Goal: Task Accomplishment & Management: Manage account settings

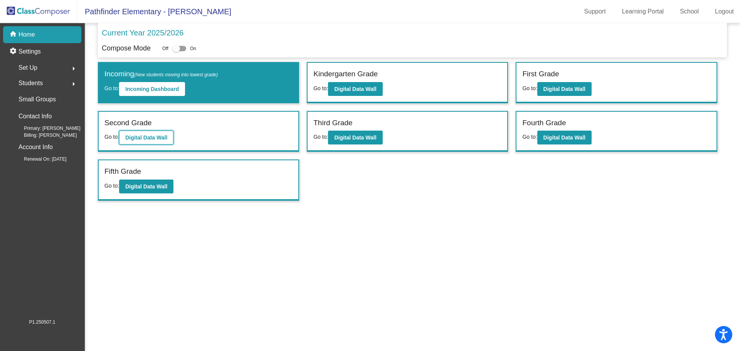
click at [128, 141] on button "Digital Data Wall" at bounding box center [146, 138] width 54 height 14
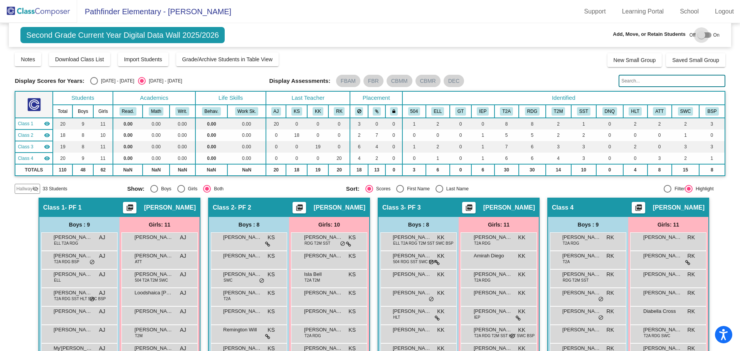
click at [703, 33] on div at bounding box center [705, 34] width 14 height 5
checkbox input "true"
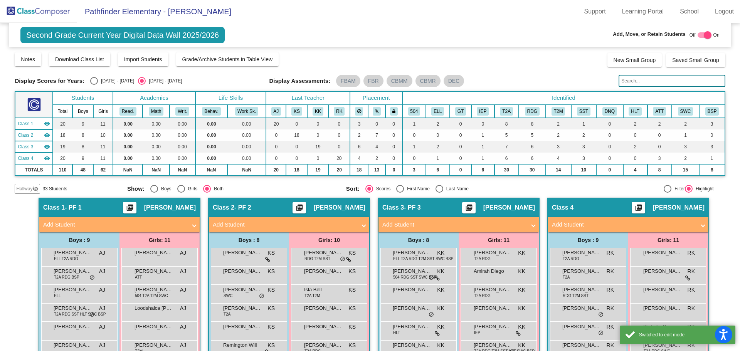
click at [676, 77] on input "text" at bounding box center [672, 81] width 106 height 12
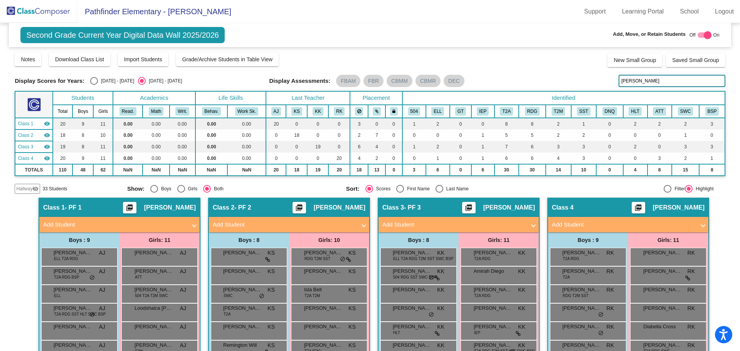
type input "[PERSON_NAME]"
click at [37, 187] on mat-icon "visibility_off" at bounding box center [35, 189] width 6 height 6
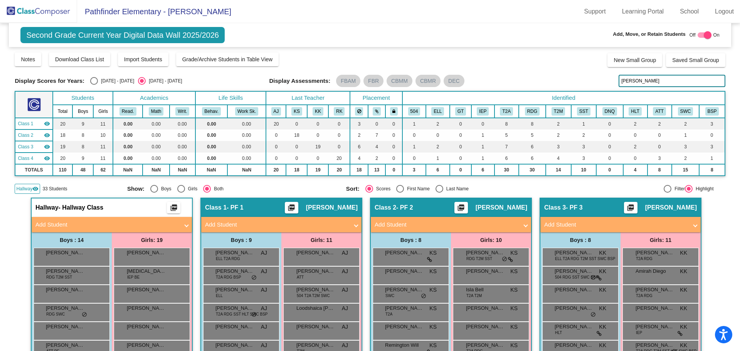
click at [35, 17] on img at bounding box center [38, 11] width 77 height 23
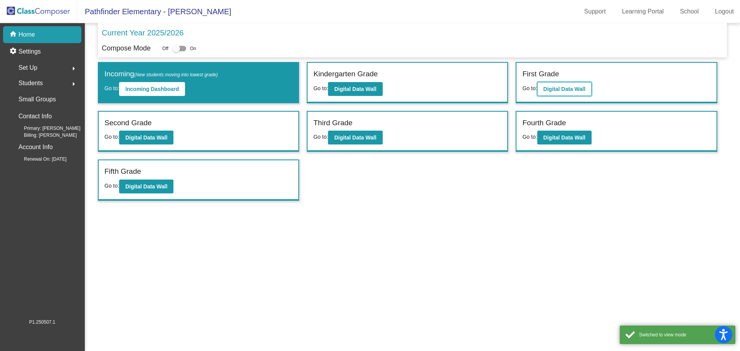
click at [543, 84] on button "Digital Data Wall" at bounding box center [564, 89] width 54 height 14
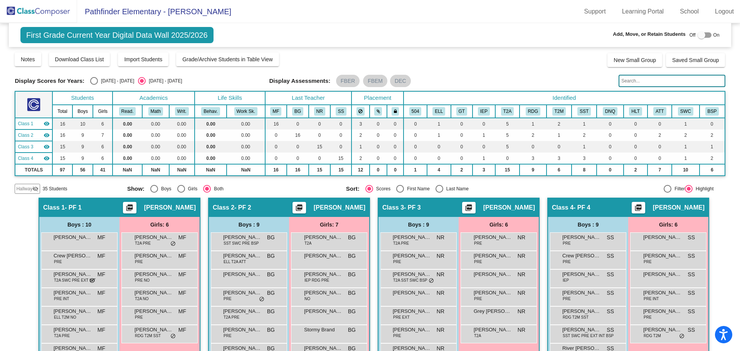
click at [21, 188] on span "Hallway" at bounding box center [24, 188] width 16 height 7
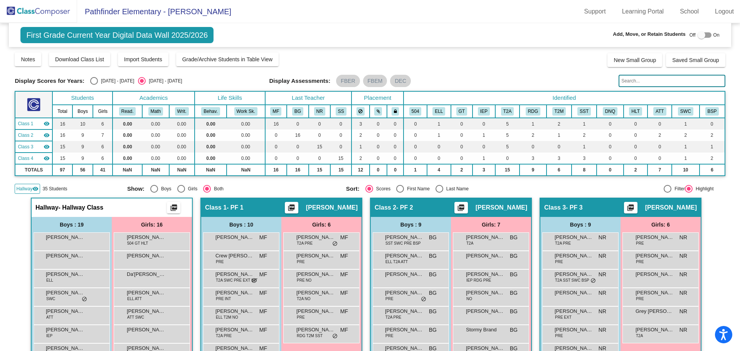
click at [647, 83] on input "text" at bounding box center [672, 81] width 106 height 12
type input "f"
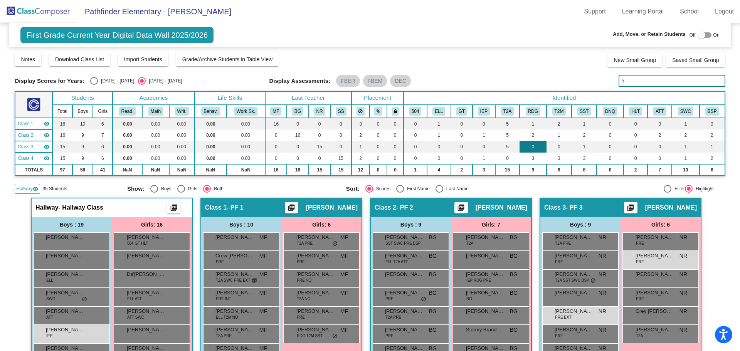
type input "f"
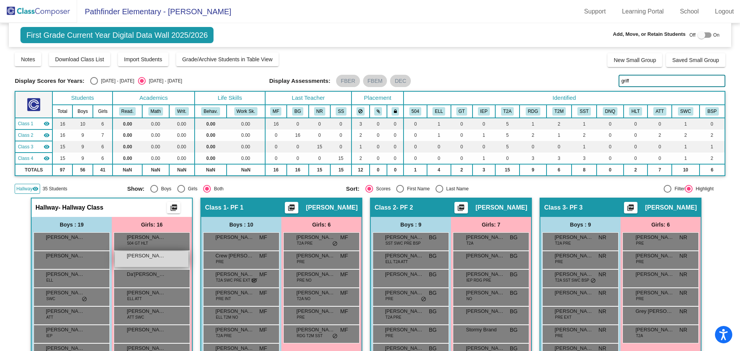
type input "griff"
drag, startPoint x: 168, startPoint y: 252, endPoint x: 158, endPoint y: 265, distance: 16.2
click at [158, 265] on div "[PERSON_NAME] lock do_not_disturb_alt" at bounding box center [152, 259] width 74 height 16
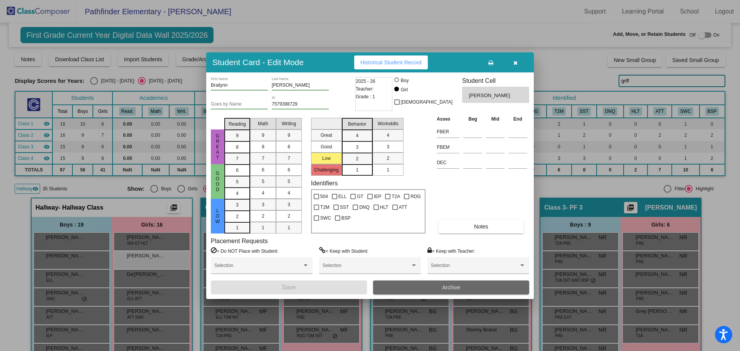
click at [460, 288] on span "Archive" at bounding box center [451, 287] width 18 height 6
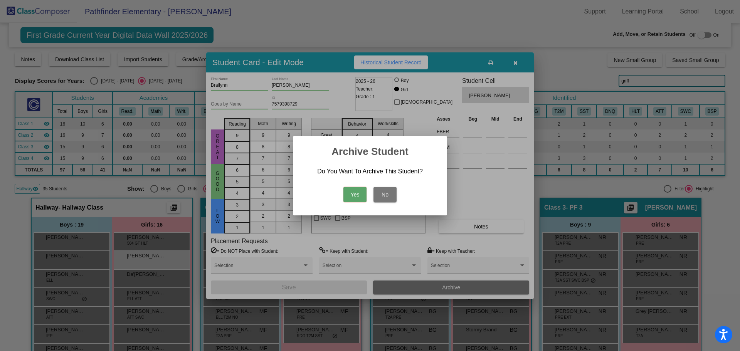
click at [355, 199] on button "Yes" at bounding box center [354, 194] width 23 height 15
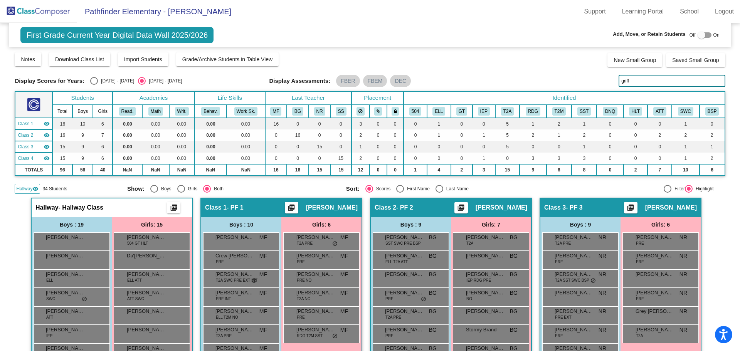
click at [36, 10] on img at bounding box center [38, 11] width 77 height 23
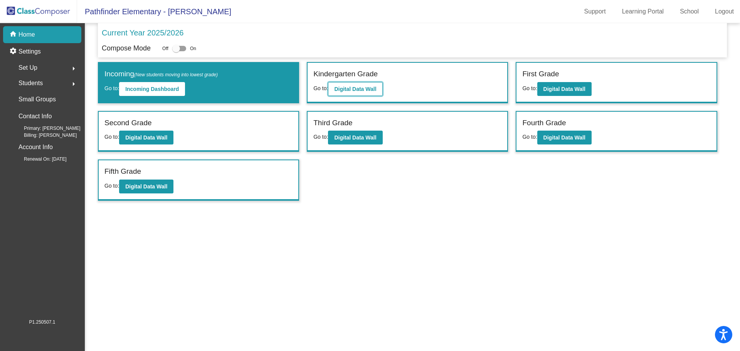
click at [371, 92] on button "Digital Data Wall" at bounding box center [355, 89] width 54 height 14
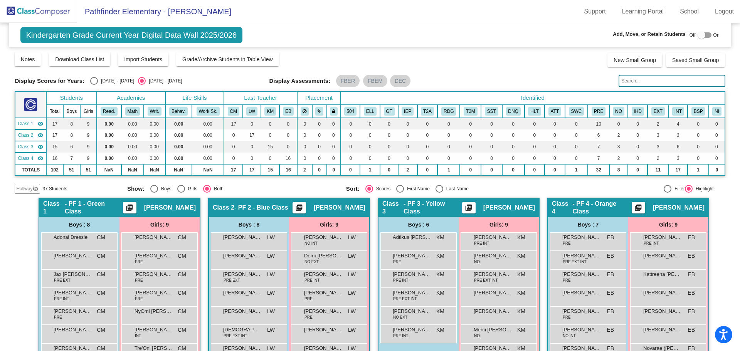
drag, startPoint x: 630, startPoint y: 79, endPoint x: 632, endPoint y: 84, distance: 5.9
click at [630, 79] on input "text" at bounding box center [672, 81] width 106 height 12
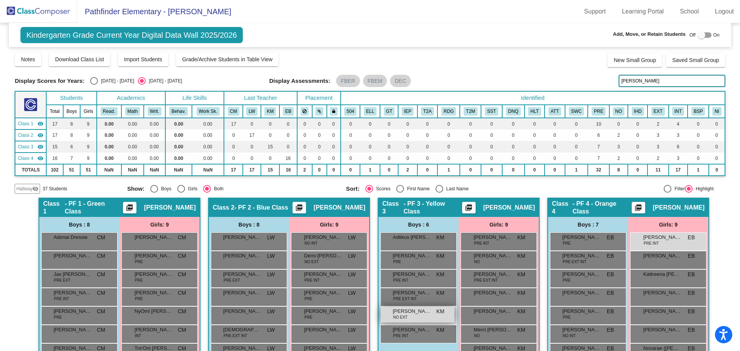
drag, startPoint x: 413, startPoint y: 315, endPoint x: 392, endPoint y: 316, distance: 21.6
click at [393, 316] on span "NO EXT" at bounding box center [400, 317] width 14 height 6
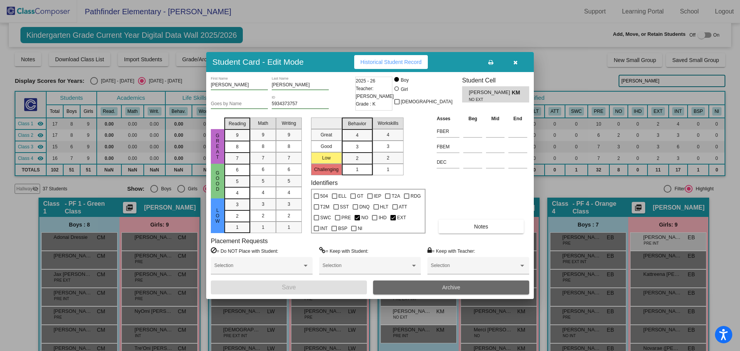
click at [423, 287] on button "Archive" at bounding box center [451, 288] width 156 height 14
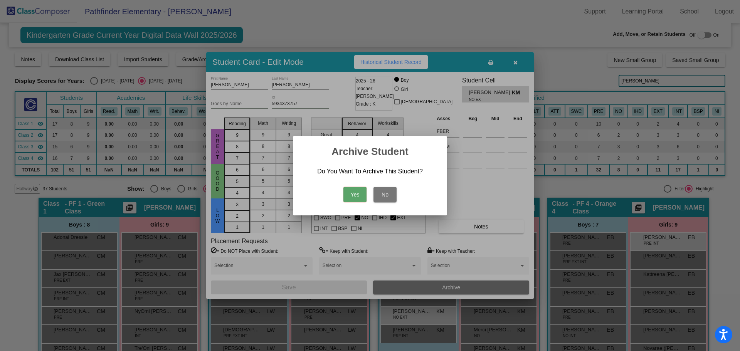
click at [359, 194] on button "Yes" at bounding box center [354, 194] width 23 height 15
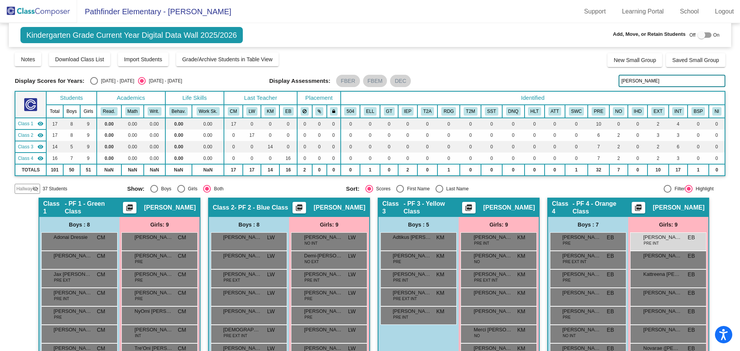
drag, startPoint x: 636, startPoint y: 83, endPoint x: 588, endPoint y: 83, distance: 48.6
click at [588, 83] on div "Display Scores for Years: [DATE] - [DATE] [DATE] - [DATE] Display Assessments: …" at bounding box center [370, 81] width 710 height 12
type input "bery"
click at [180, 247] on div "[PERSON_NAME] [PERSON_NAME] lock do_not_disturb_alt" at bounding box center [160, 241] width 74 height 16
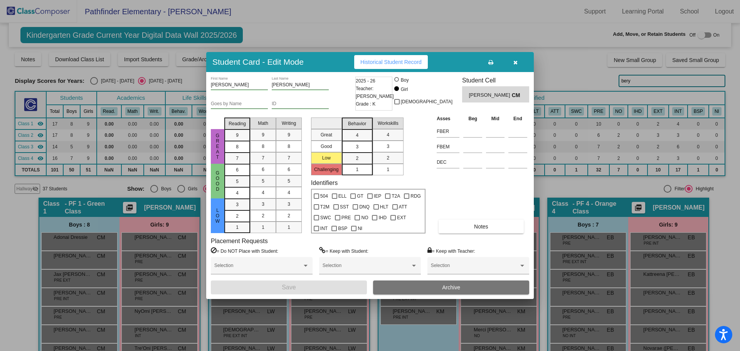
click at [477, 289] on button "Archive" at bounding box center [451, 288] width 156 height 14
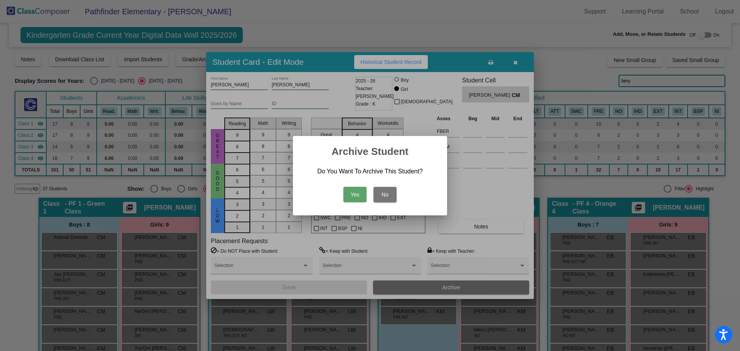
click at [356, 194] on button "Yes" at bounding box center [354, 194] width 23 height 15
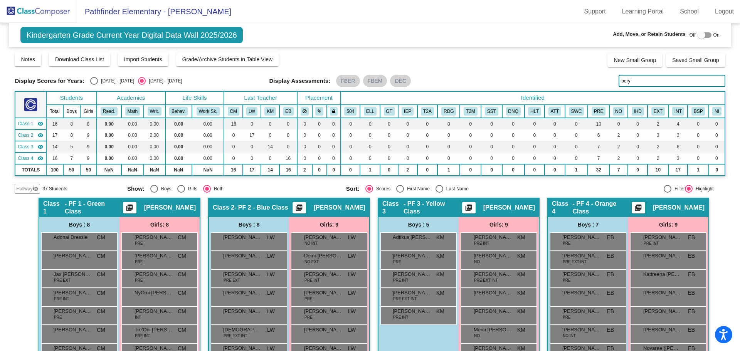
click at [58, 13] on img at bounding box center [38, 11] width 77 height 23
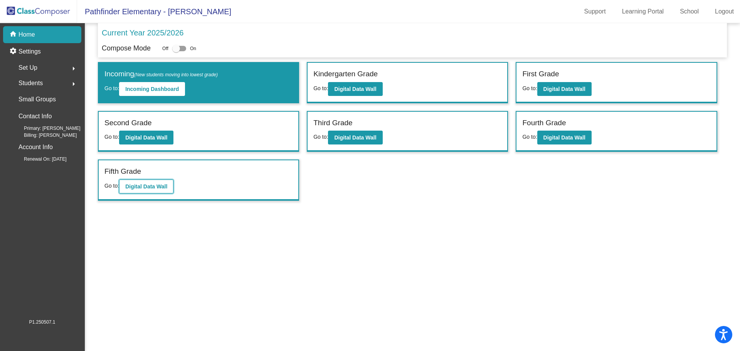
click at [135, 188] on b "Digital Data Wall" at bounding box center [146, 186] width 42 height 6
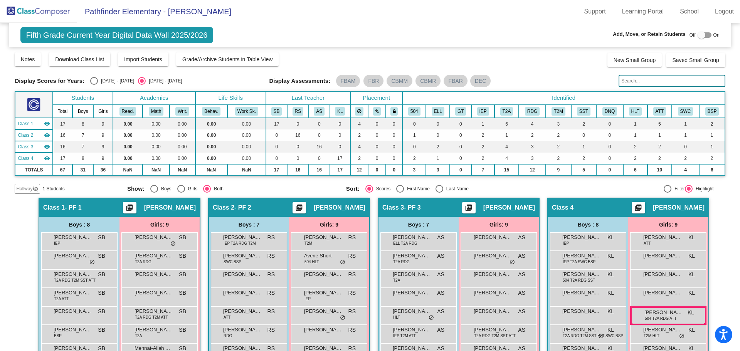
click at [638, 81] on input "text" at bounding box center [672, 81] width 106 height 12
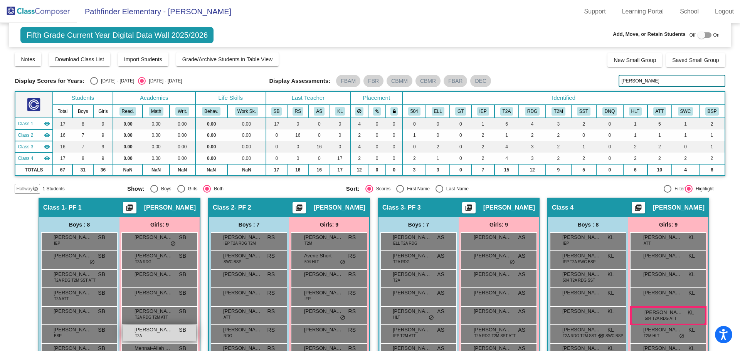
type input "[PERSON_NAME]"
click at [170, 335] on div "[PERSON_NAME] T2A SB lock do_not_disturb_alt" at bounding box center [160, 333] width 74 height 16
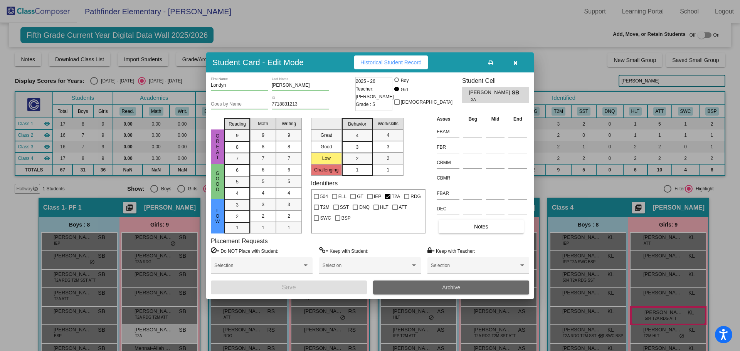
click at [421, 283] on button "Archive" at bounding box center [451, 288] width 156 height 14
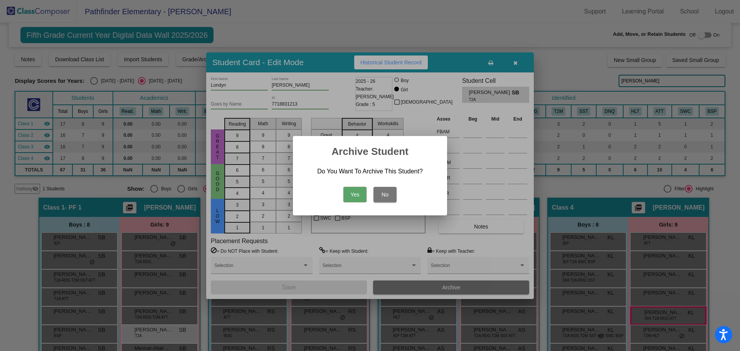
click at [355, 192] on button "Yes" at bounding box center [354, 194] width 23 height 15
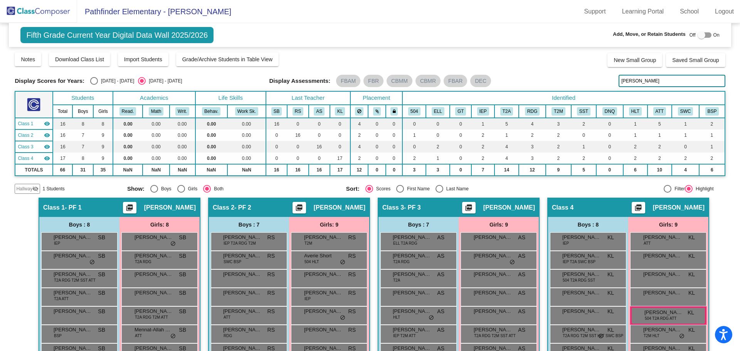
click at [17, 11] on img at bounding box center [38, 11] width 77 height 23
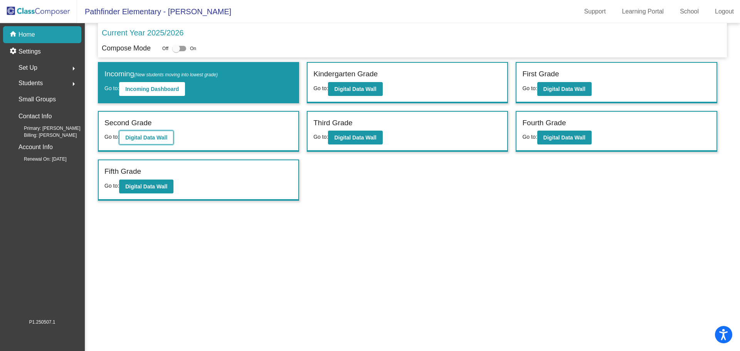
click at [159, 140] on b "Digital Data Wall" at bounding box center [146, 138] width 42 height 6
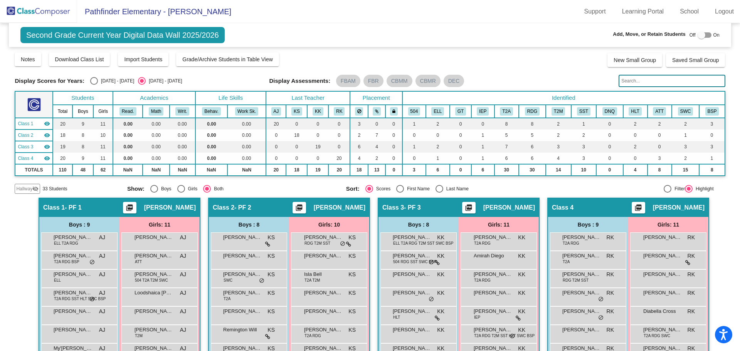
click at [659, 80] on input "text" at bounding box center [672, 81] width 106 height 12
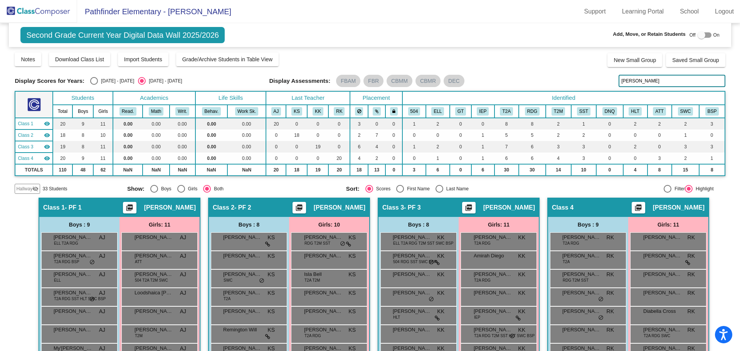
type input "[PERSON_NAME]"
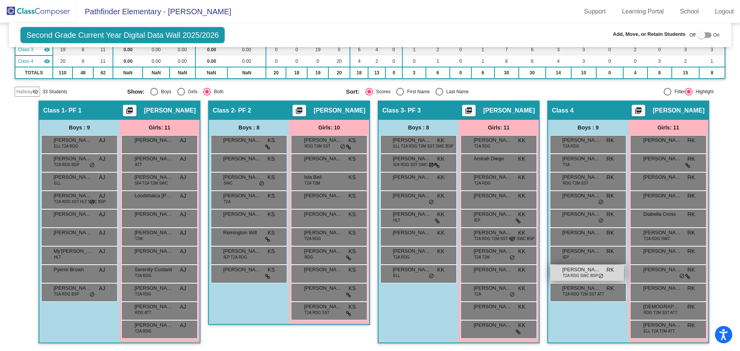
click at [584, 275] on span "T2A RDG SWC BSP" at bounding box center [580, 276] width 35 height 6
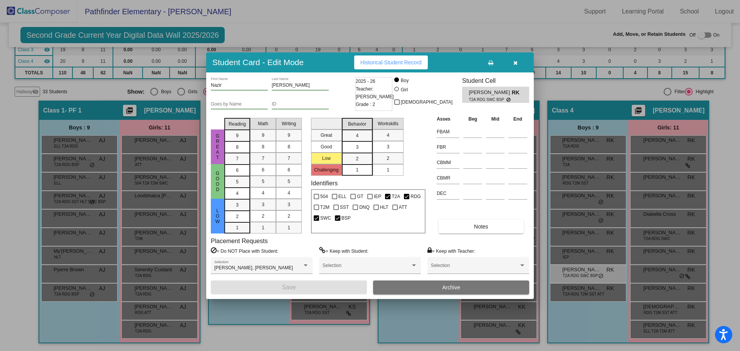
click at [428, 284] on button "Archive" at bounding box center [451, 288] width 156 height 14
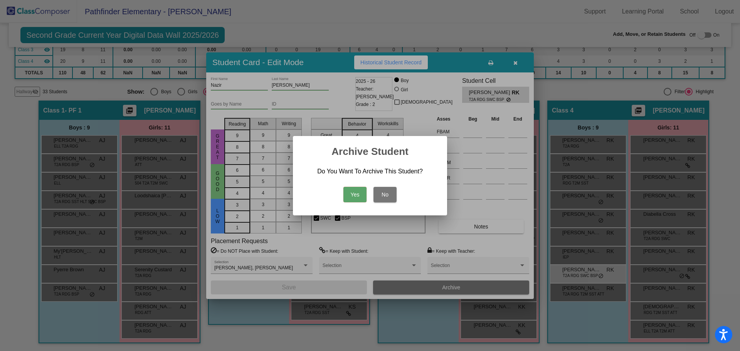
click at [350, 195] on button "Yes" at bounding box center [354, 194] width 23 height 15
